Goal: Task Accomplishment & Management: Complete application form

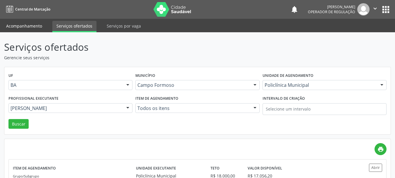
click at [25, 25] on link "Acompanhamento" at bounding box center [24, 26] width 44 height 10
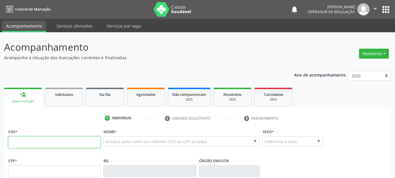
drag, startPoint x: 22, startPoint y: 138, endPoint x: 23, endPoint y: 135, distance: 3.9
click at [22, 138] on input "text" at bounding box center [54, 142] width 92 height 12
type input "700 5073 2671 9950"
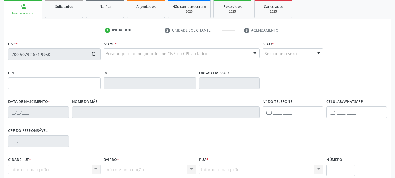
type input "[DATE]"
type input "sn"
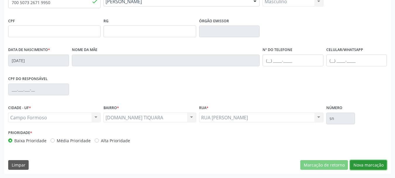
click at [372, 166] on button "Nova marcação" at bounding box center [368, 165] width 37 height 10
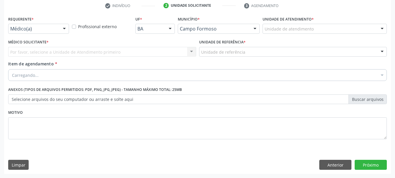
scroll to position [112, 0]
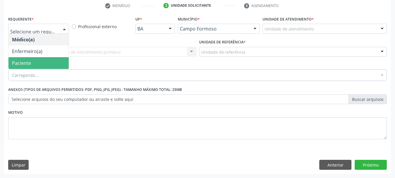
click at [27, 62] on span "Paciente" at bounding box center [21, 63] width 19 height 6
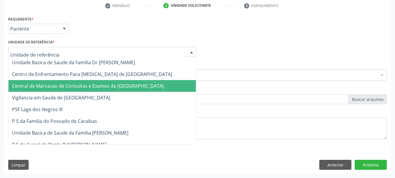
click at [52, 82] on span "Central de Marcacao de Consultas e Exames de [GEOGRAPHIC_DATA]" at bounding box center [102, 86] width 188 height 12
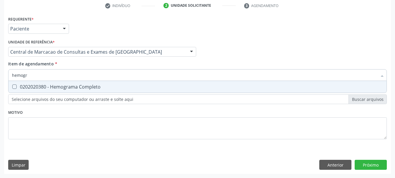
type input "hemogra"
click at [77, 85] on div "0202020380 - Hemograma Completo" at bounding box center [197, 86] width 371 height 5
checkbox Completo "true"
click at [375, 162] on div "Requerente * Paciente Médico(a) Enfermeiro(a) Paciente Nenhum resultado encontr…" at bounding box center [197, 94] width 387 height 159
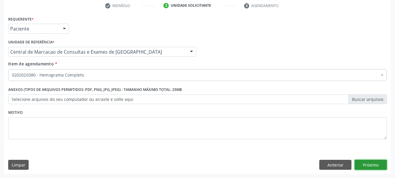
click at [377, 166] on button "Próximo" at bounding box center [371, 164] width 32 height 10
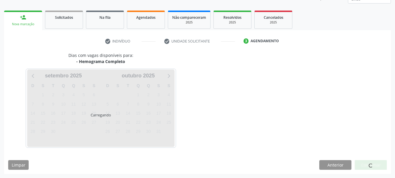
scroll to position [77, 0]
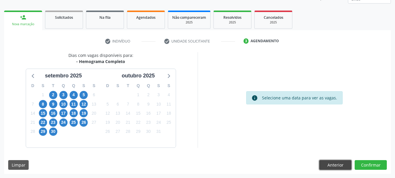
click at [340, 162] on button "Anterior" at bounding box center [336, 165] width 32 height 10
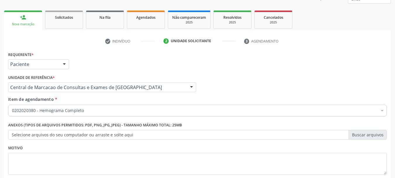
click at [40, 21] on link "person_add Nova marcação" at bounding box center [23, 21] width 38 height 20
click at [32, 18] on link "person_add Nova marcação" at bounding box center [23, 21] width 38 height 20
click at [20, 21] on link "person_add Nova marcação" at bounding box center [23, 21] width 38 height 20
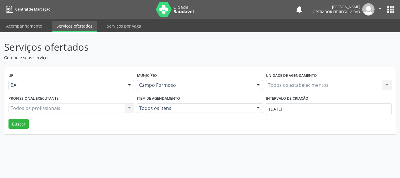
drag, startPoint x: 25, startPoint y: 30, endPoint x: 89, endPoint y: 1, distance: 70.5
click at [25, 29] on link "Acompanhamento" at bounding box center [24, 26] width 44 height 10
